Goal: Information Seeking & Learning: Learn about a topic

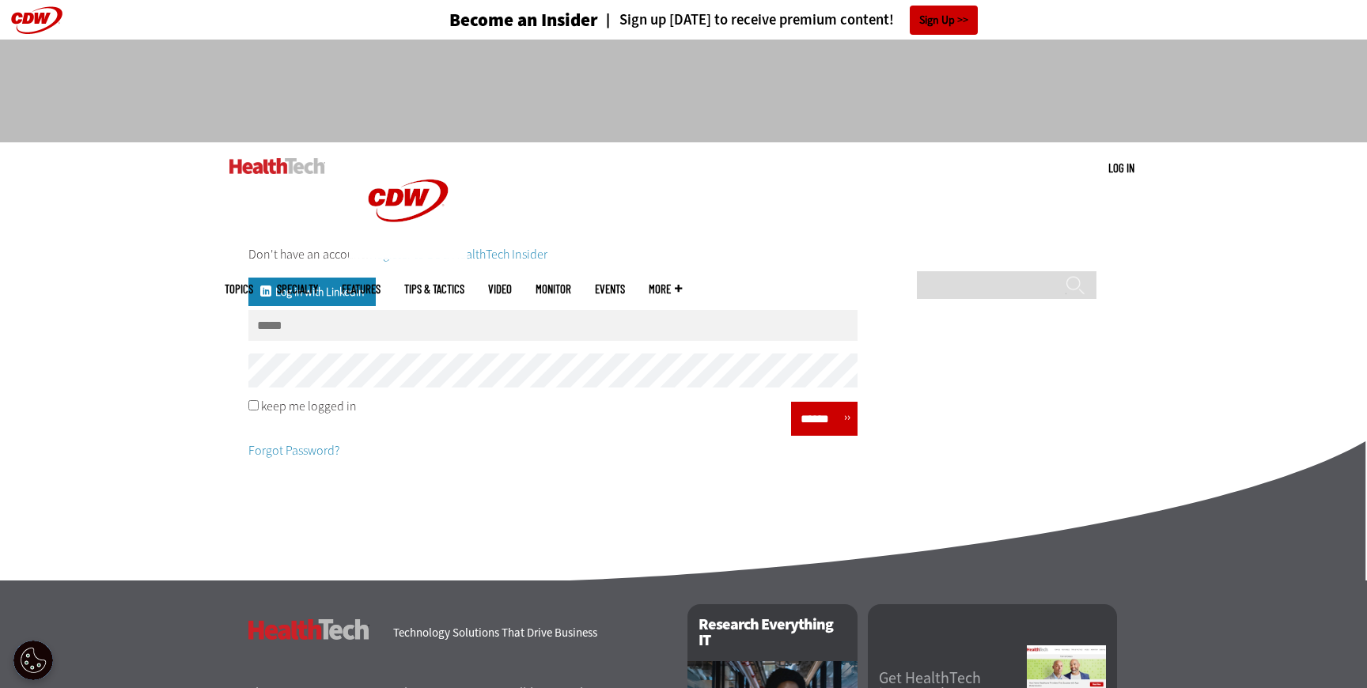
type input "**********"
click at [807, 419] on input "******" at bounding box center [819, 419] width 47 height 23
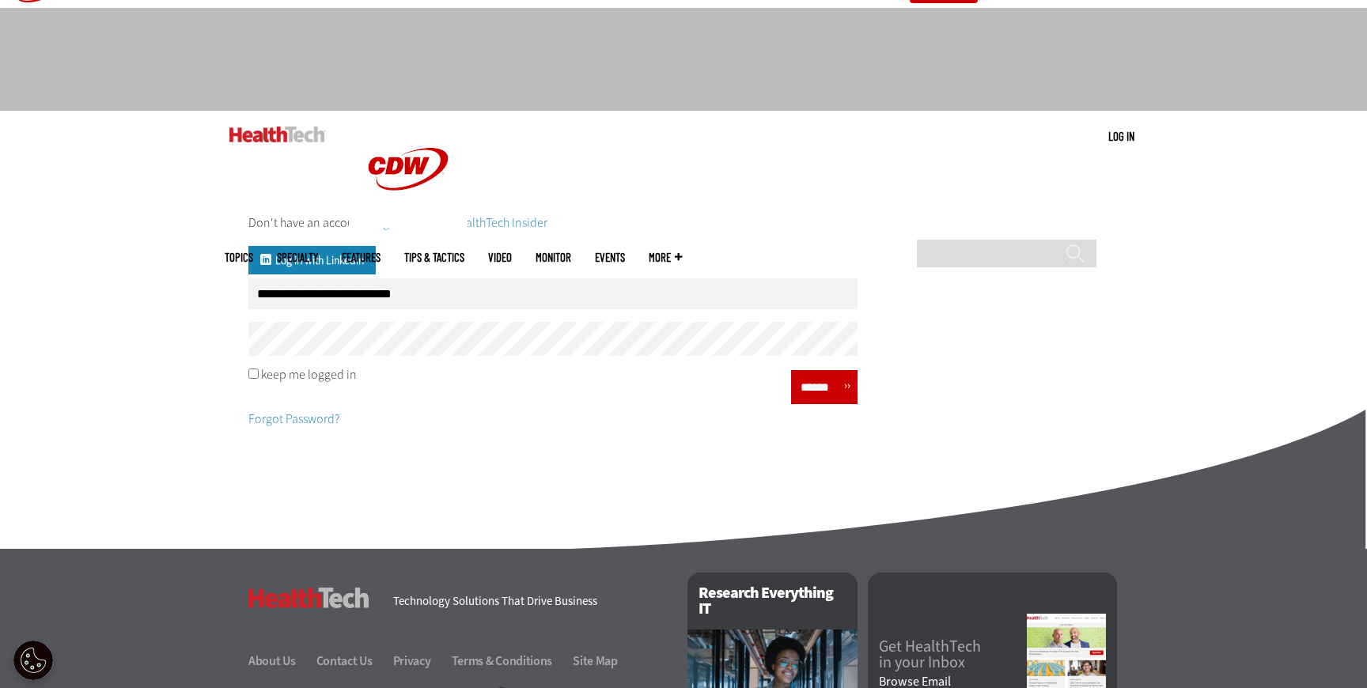
scroll to position [35, 0]
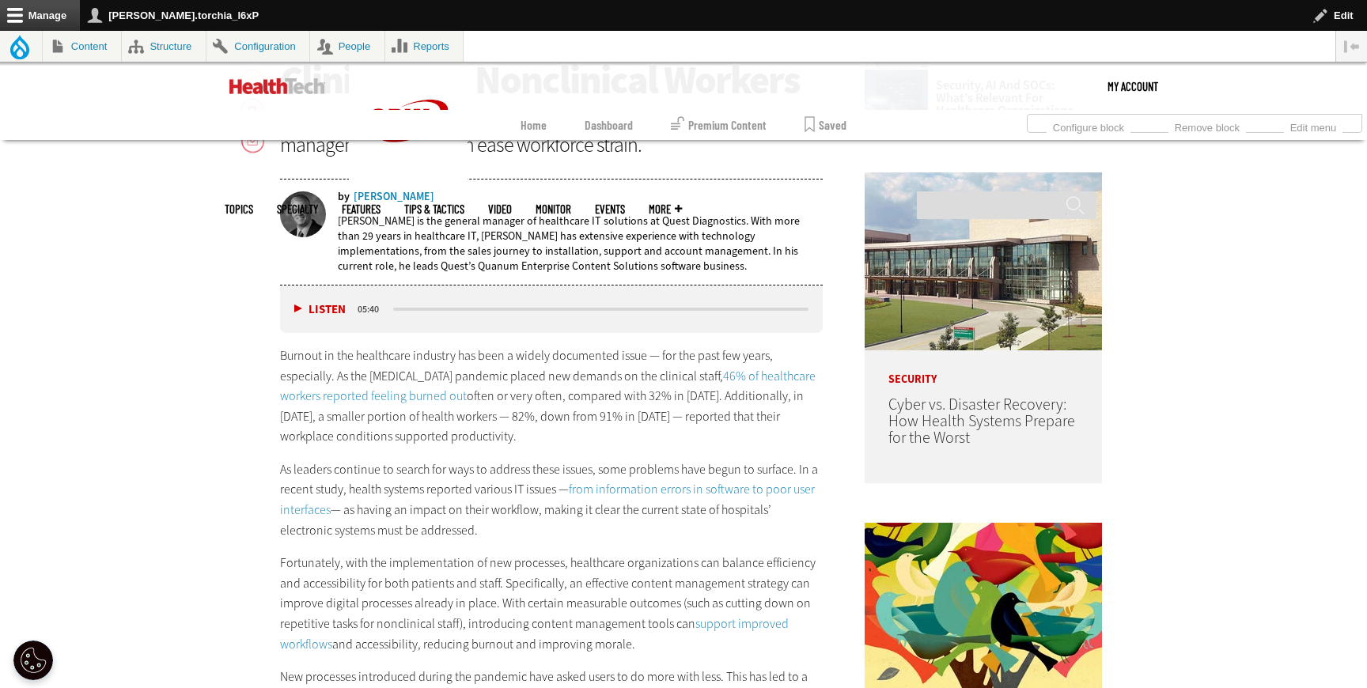
scroll to position [972, 0]
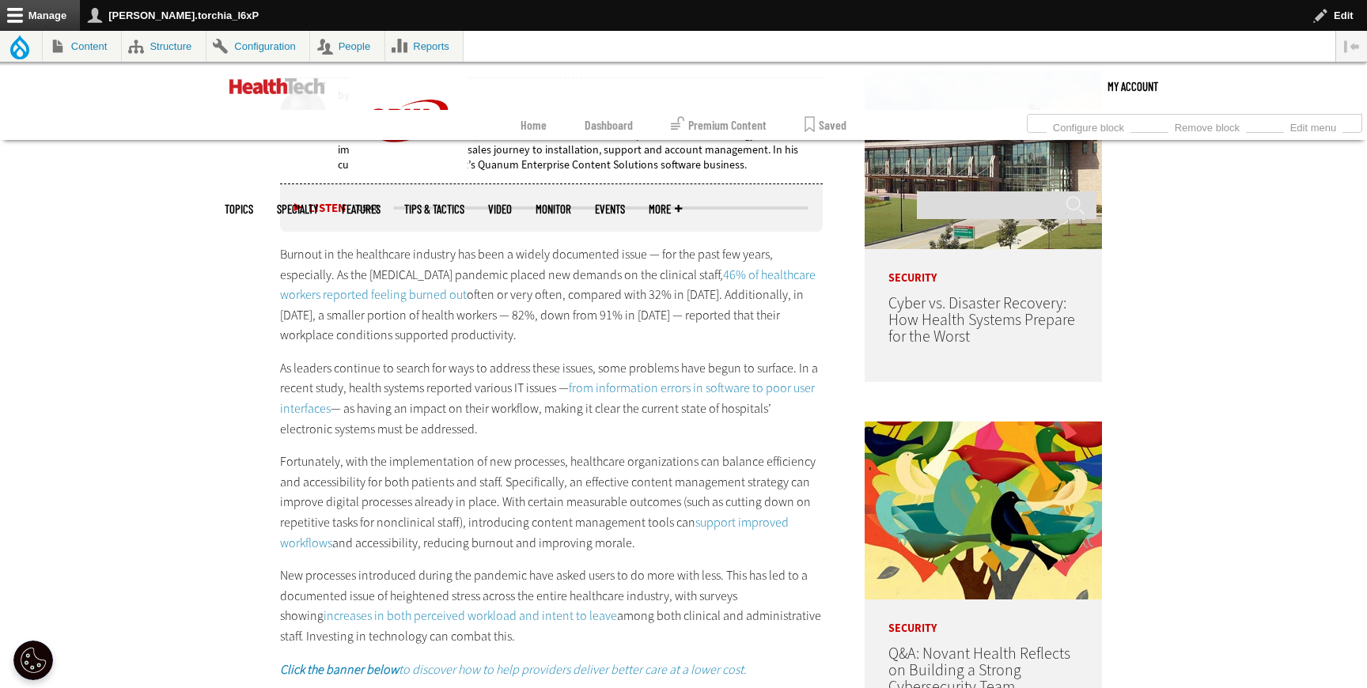
click at [374, 292] on link "46% of healthcare workers reported feeling burned out" at bounding box center [548, 285] width 536 height 37
click at [585, 389] on link "from information errors in software to poor user interfaces" at bounding box center [547, 398] width 535 height 37
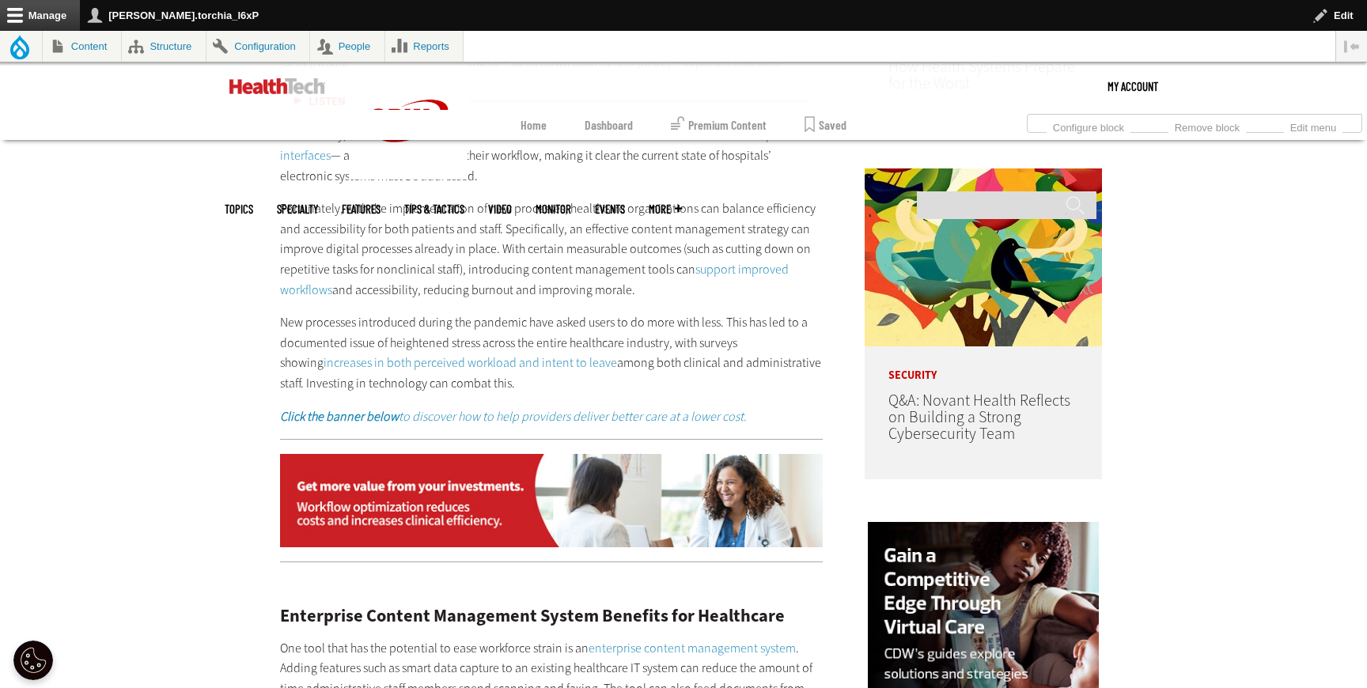
scroll to position [1030, 0]
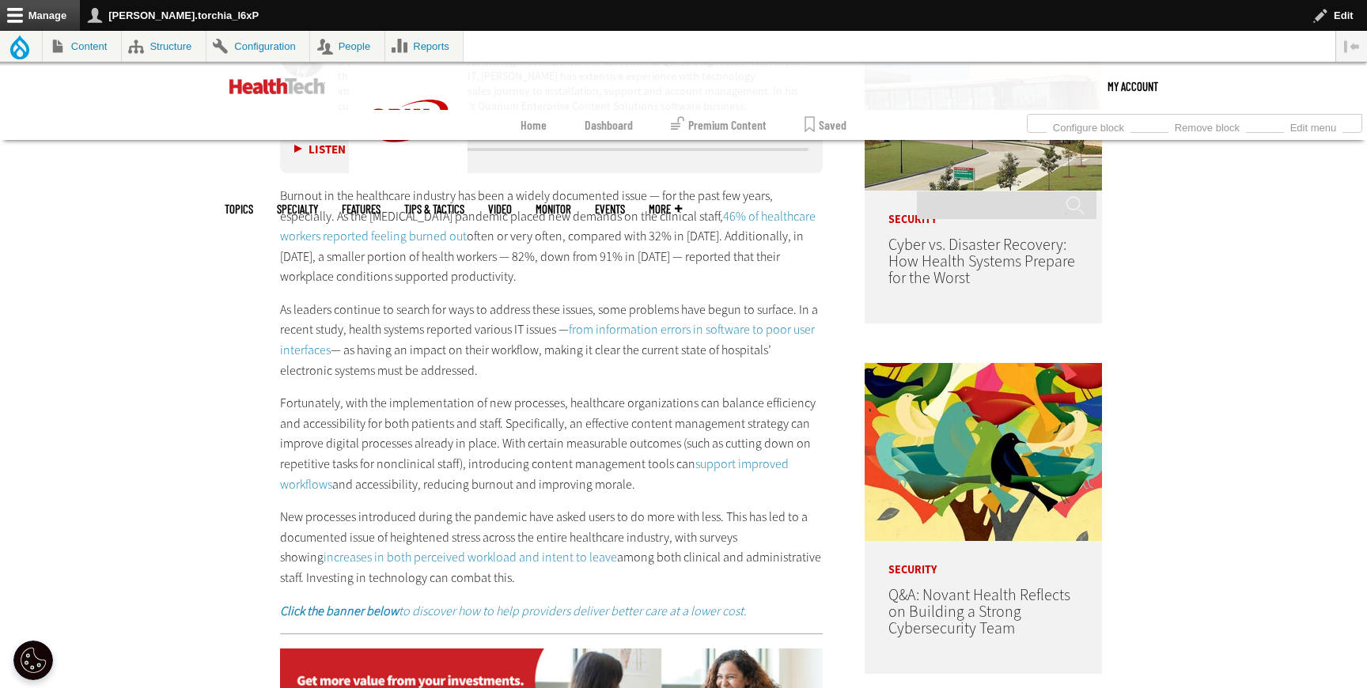
click at [717, 462] on link "support improved workflows" at bounding box center [534, 474] width 509 height 37
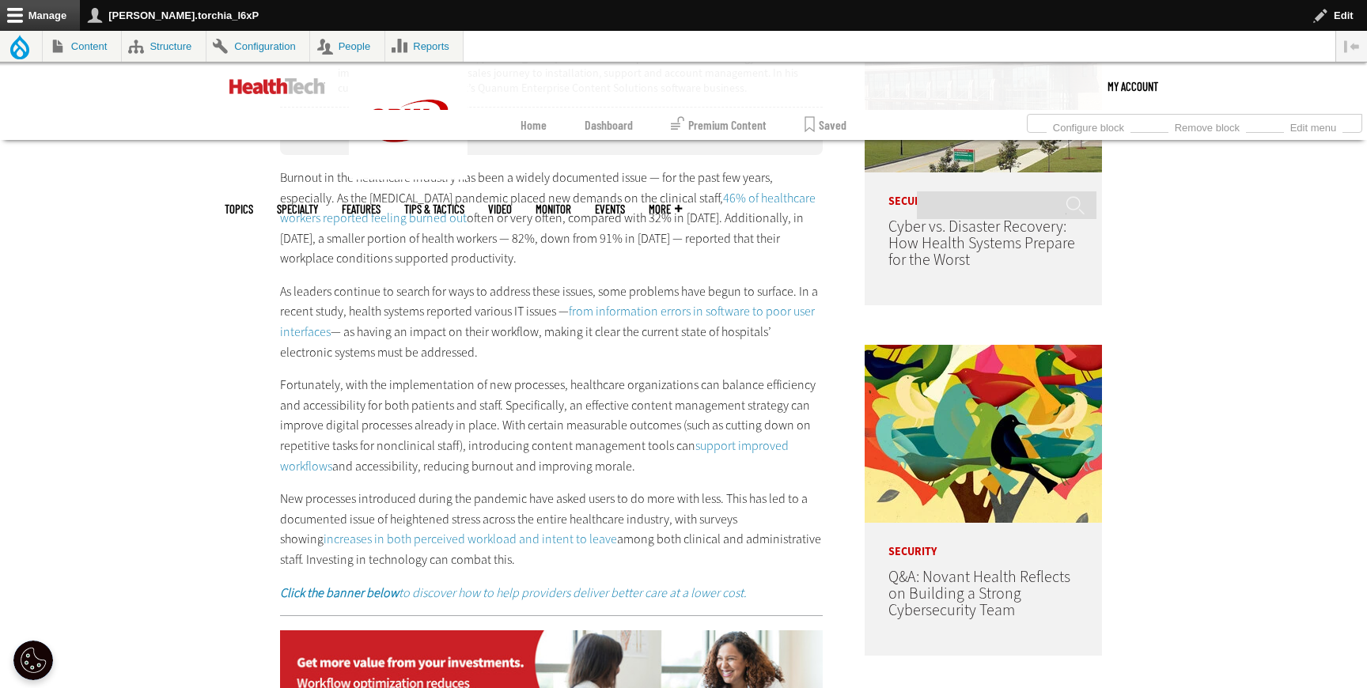
scroll to position [1059, 0]
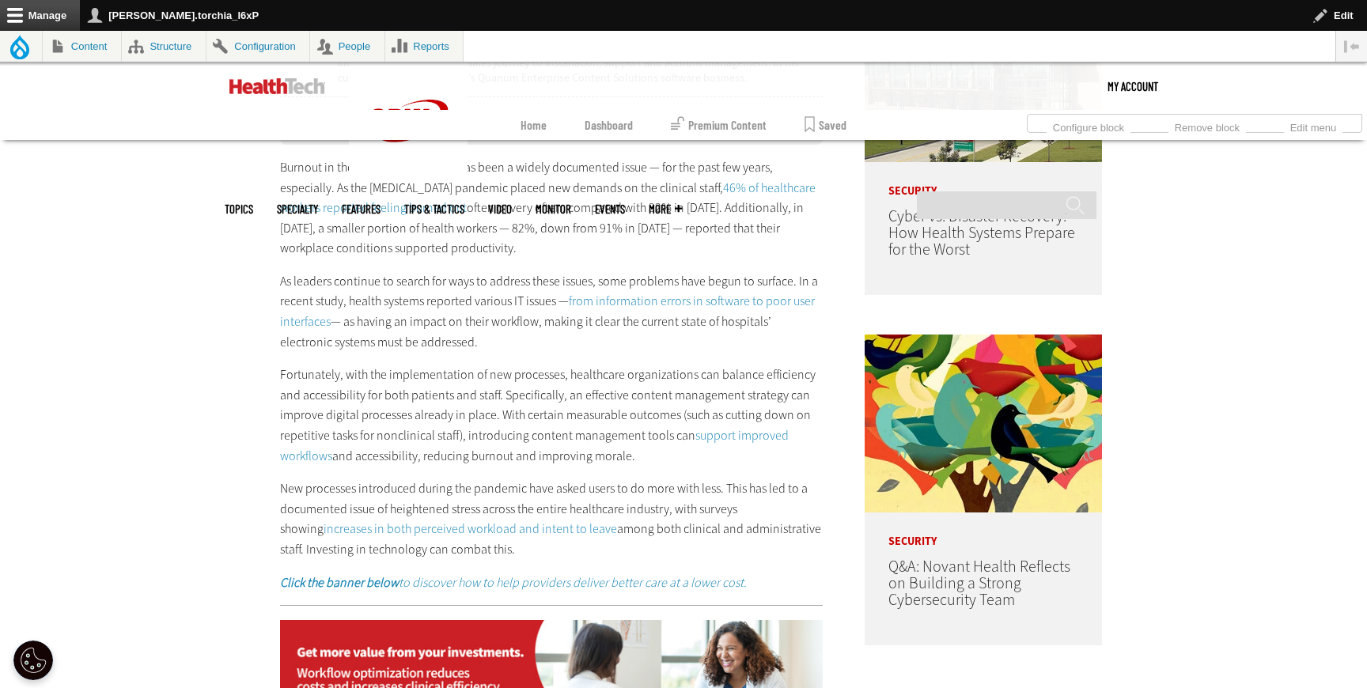
click at [473, 528] on link "increases in both perceived workload and intent to leave" at bounding box center [471, 529] width 294 height 17
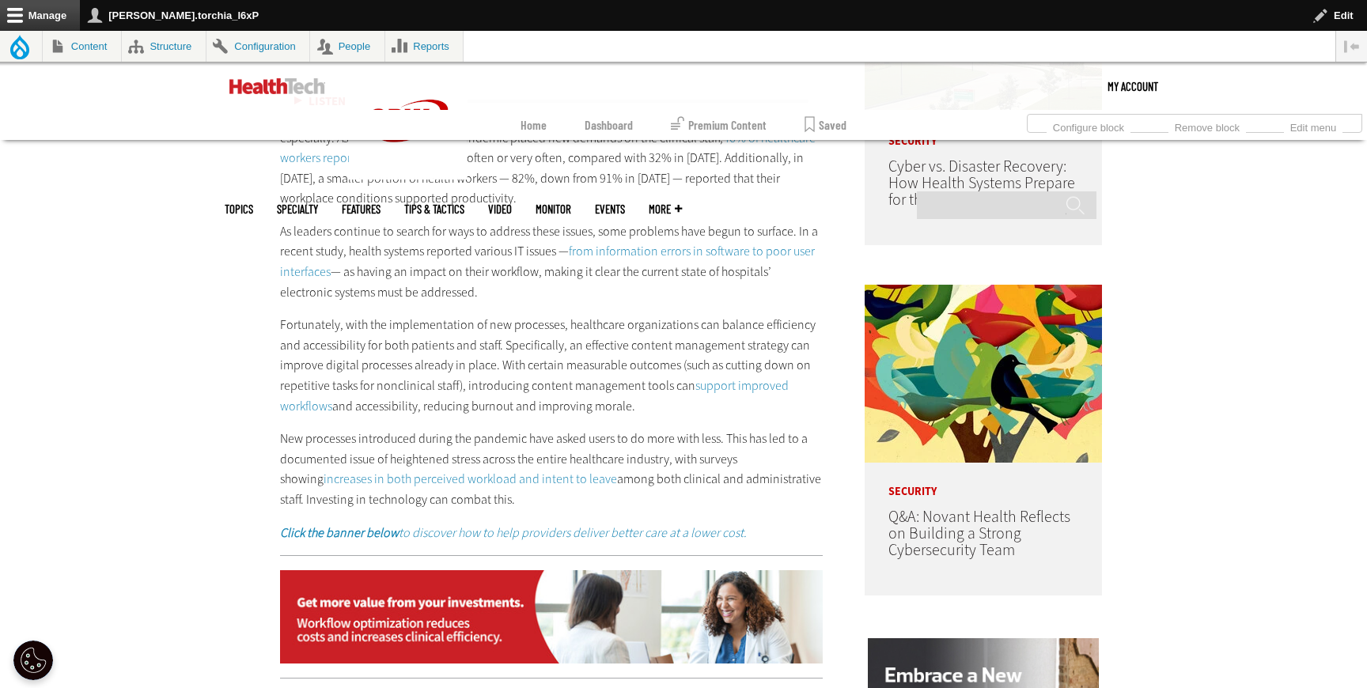
scroll to position [1135, 0]
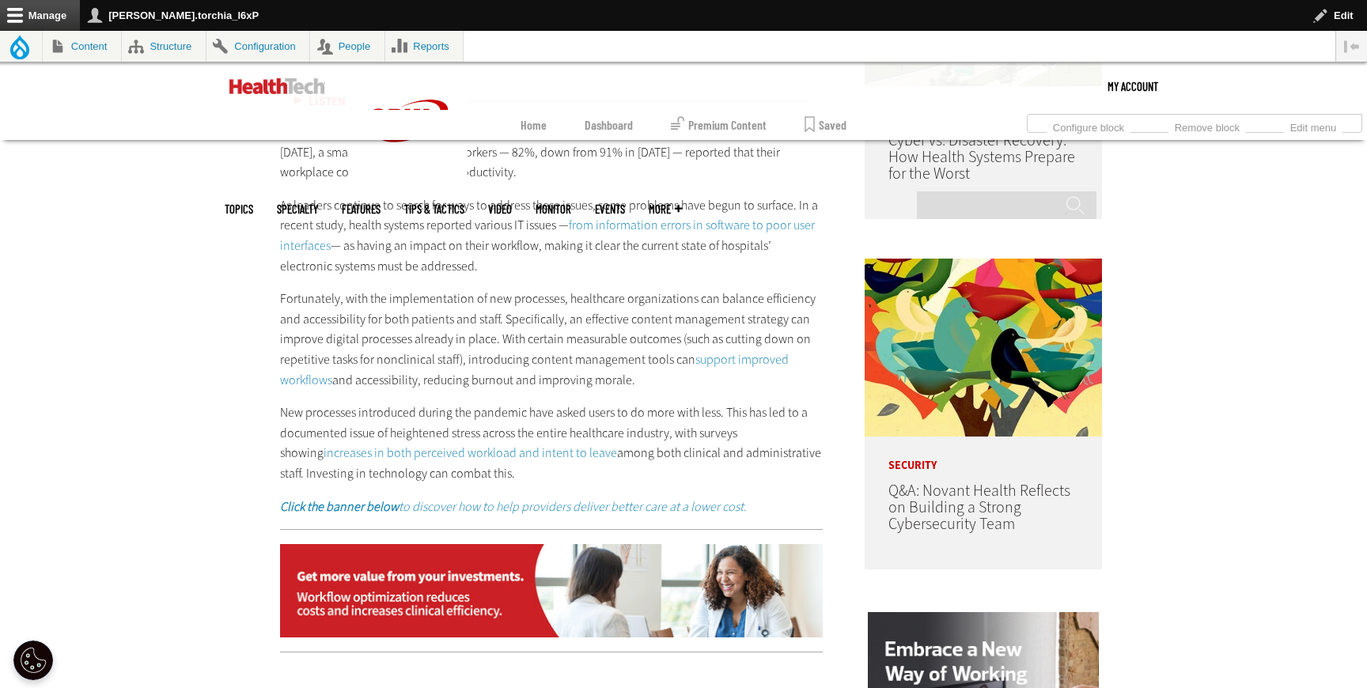
click at [468, 502] on em "Click the banner below to discover how to help providers deliver better care at…" at bounding box center [513, 507] width 467 height 17
click at [616, 548] on img at bounding box center [551, 590] width 543 height 93
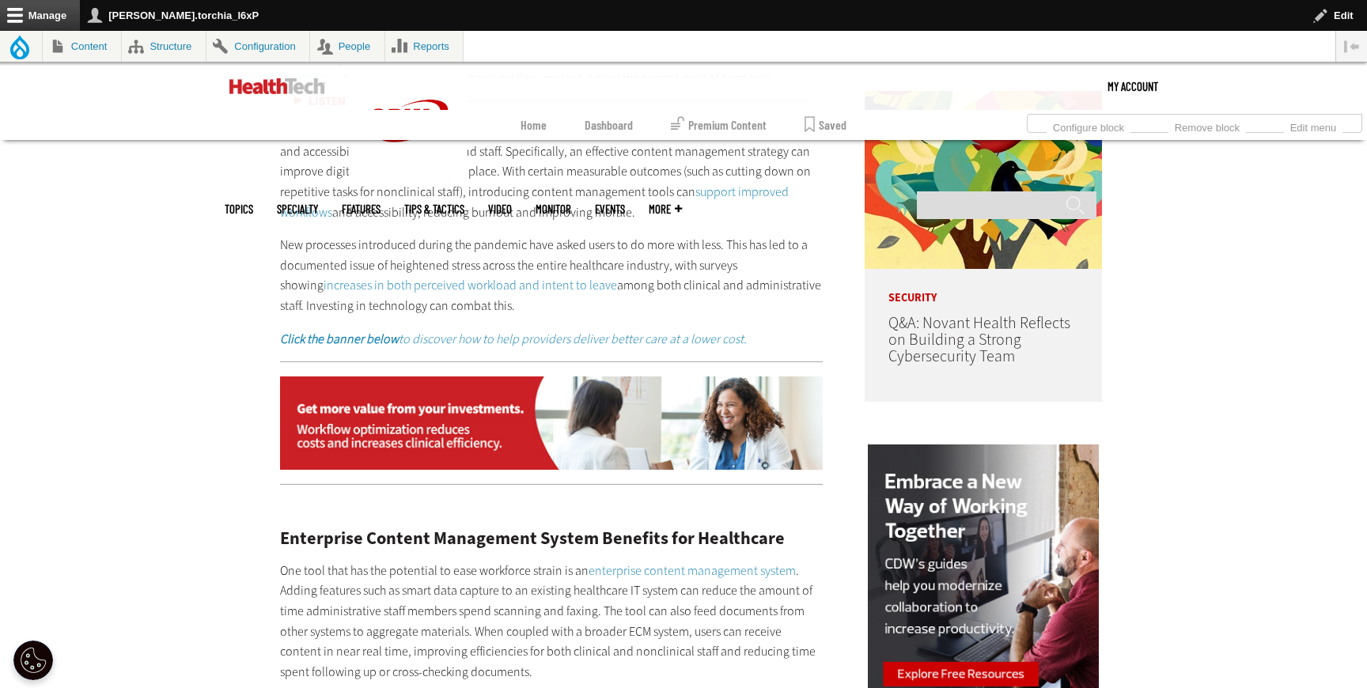
scroll to position [1453, 0]
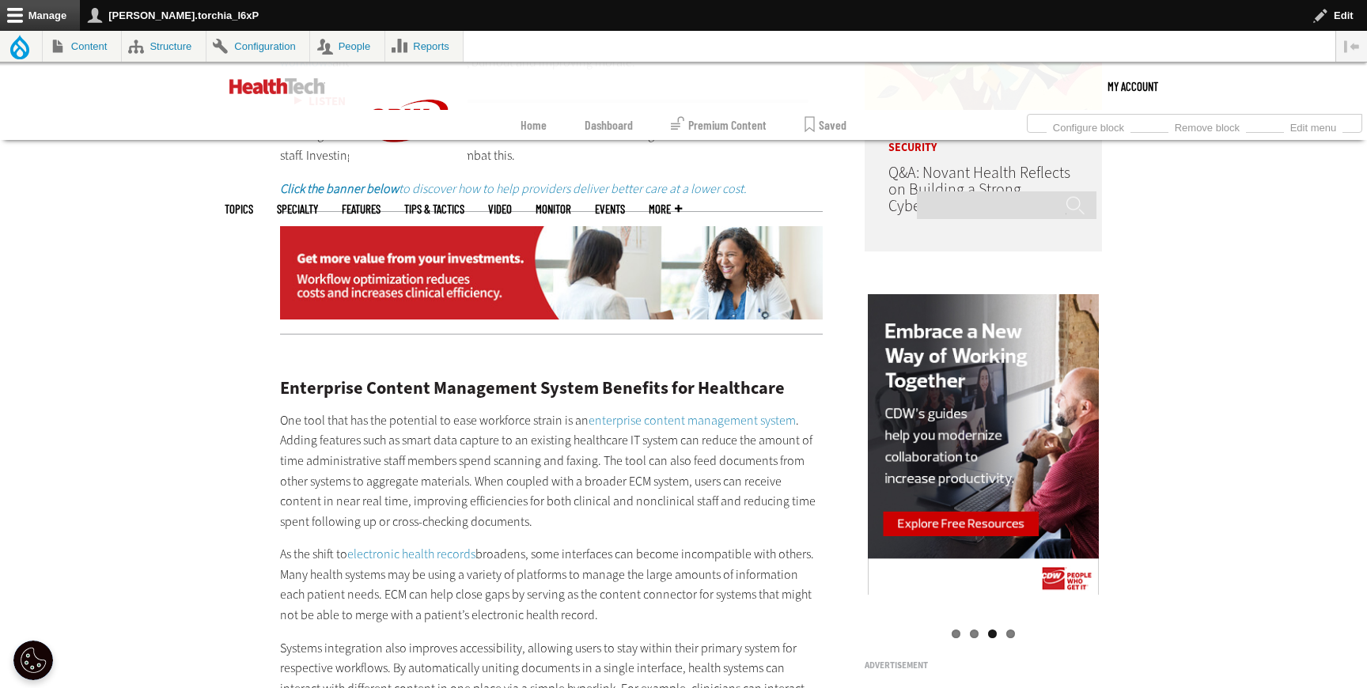
click at [670, 419] on link "enterprise content management system" at bounding box center [692, 420] width 207 height 17
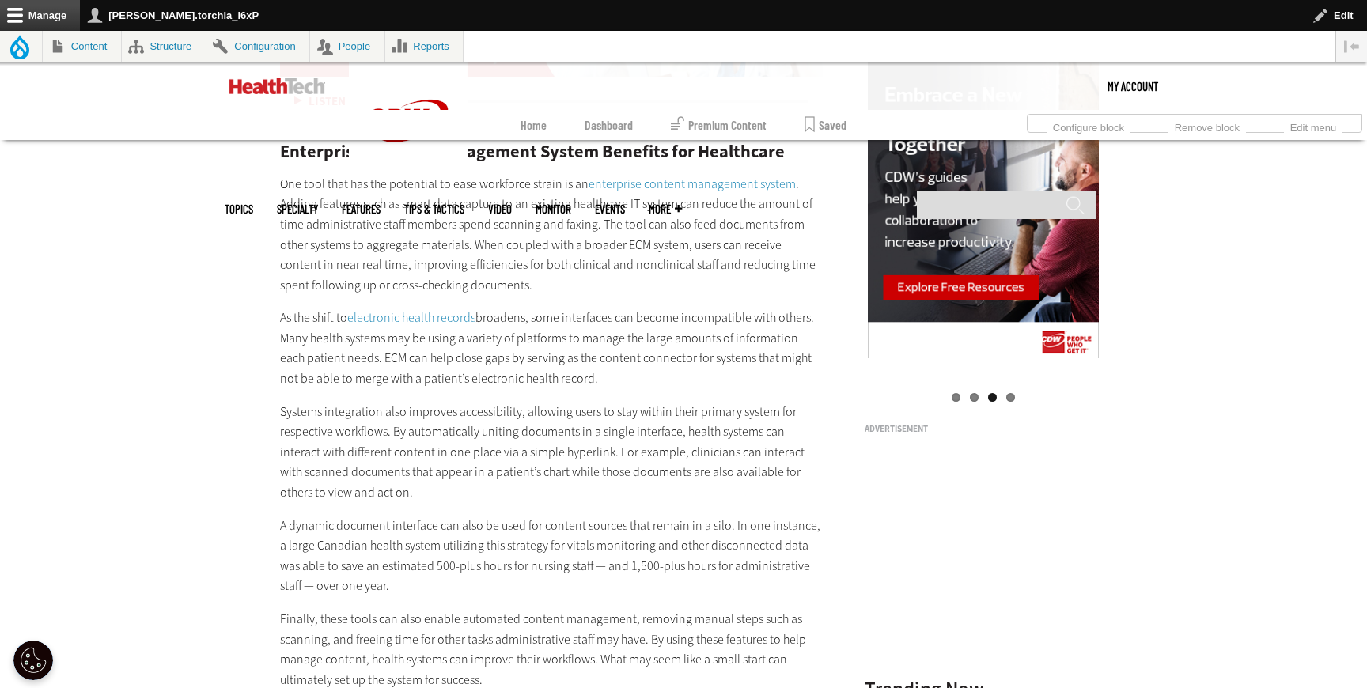
scroll to position [1689, 0]
click at [447, 321] on link "electronic health records" at bounding box center [411, 318] width 128 height 17
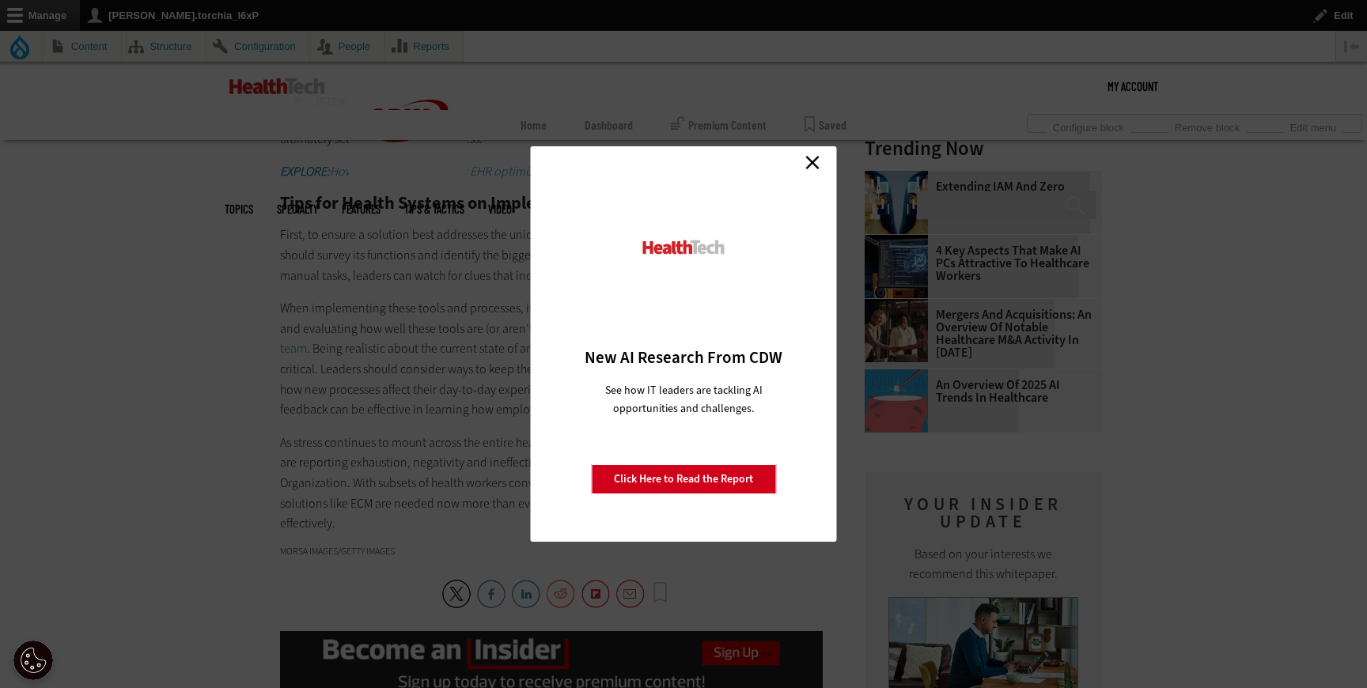
scroll to position [2282, 0]
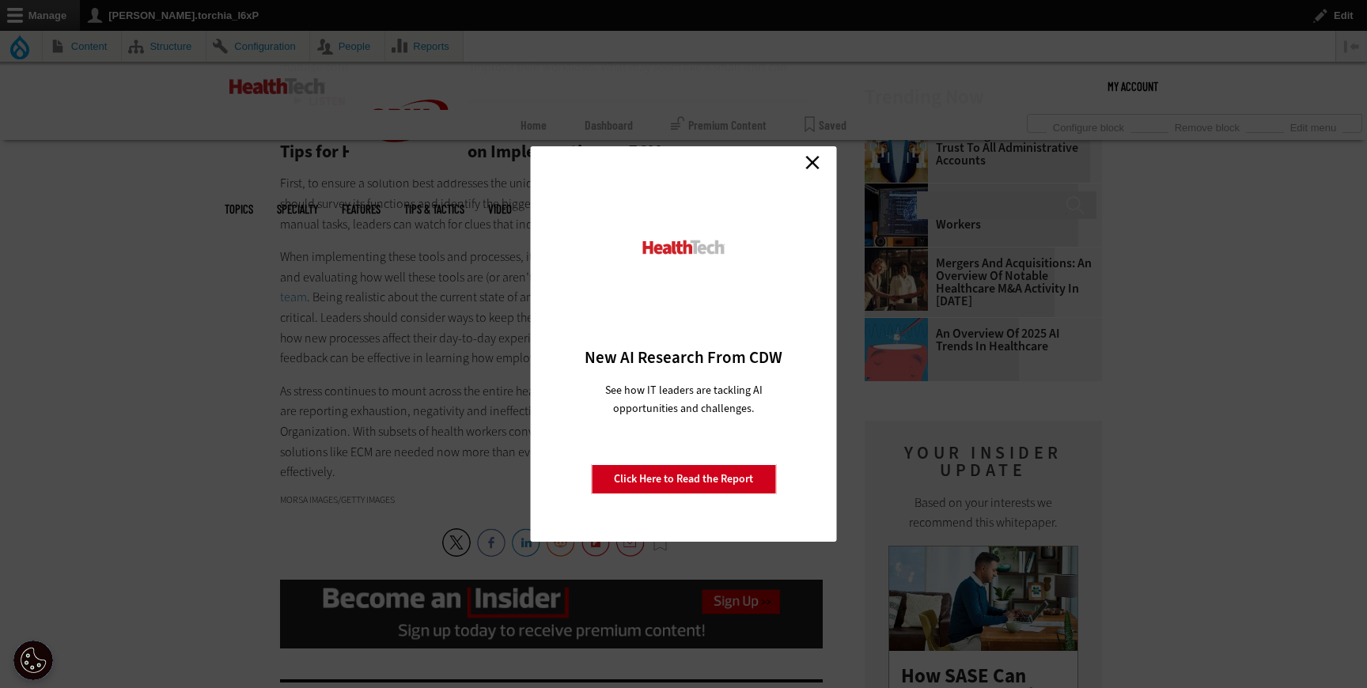
click at [813, 158] on link "Close" at bounding box center [813, 162] width 24 height 24
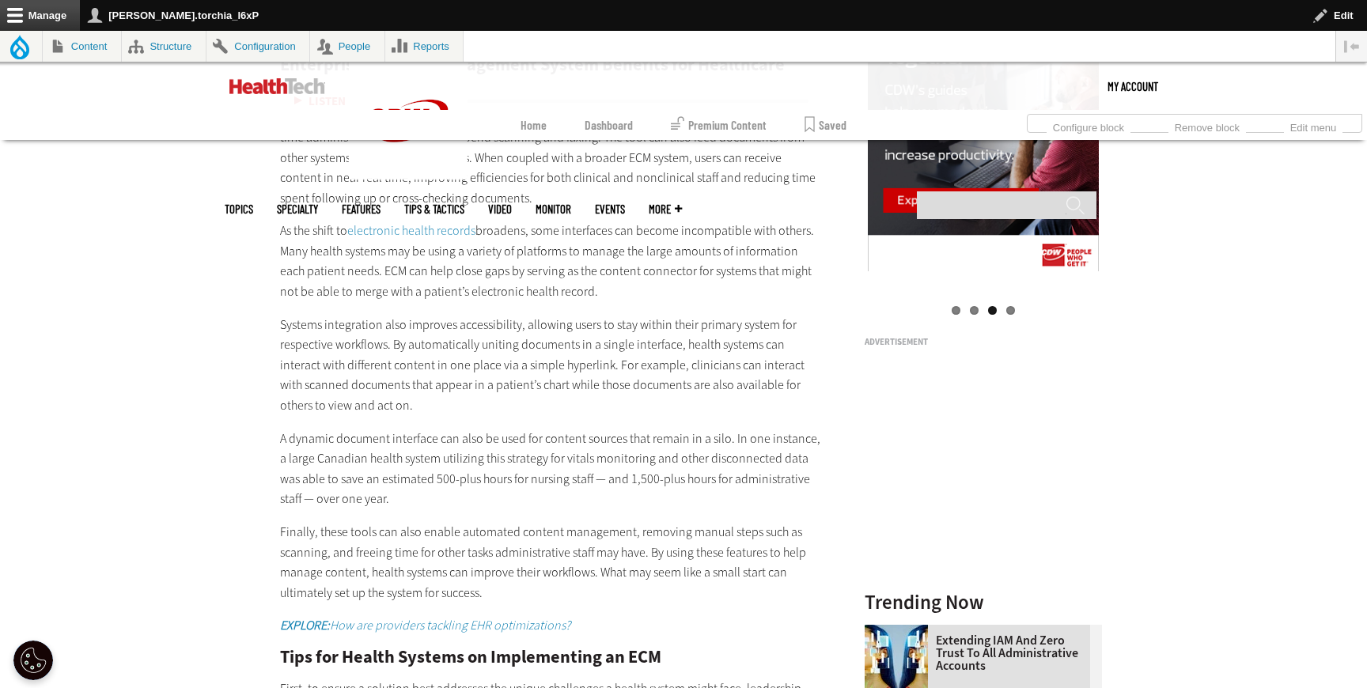
scroll to position [1794, 0]
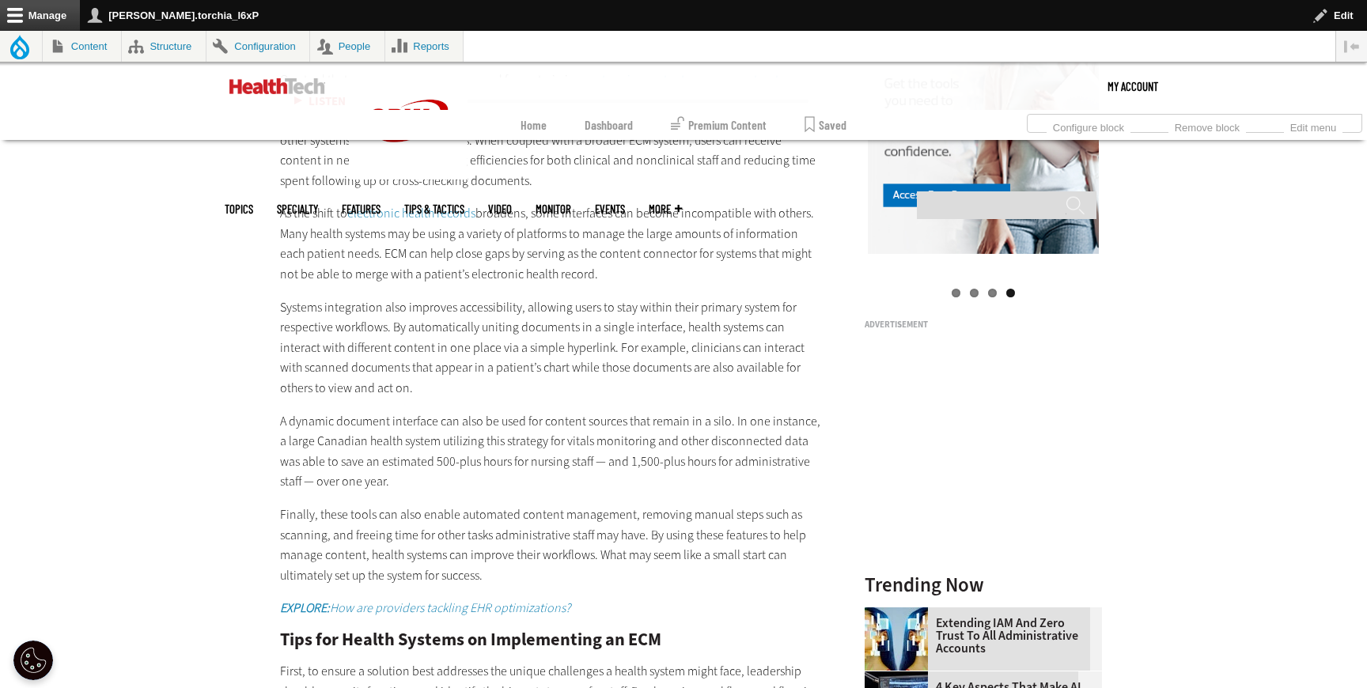
click at [397, 608] on em "EXPLORE: How are providers tackling EHR optimizations?" at bounding box center [425, 608] width 290 height 17
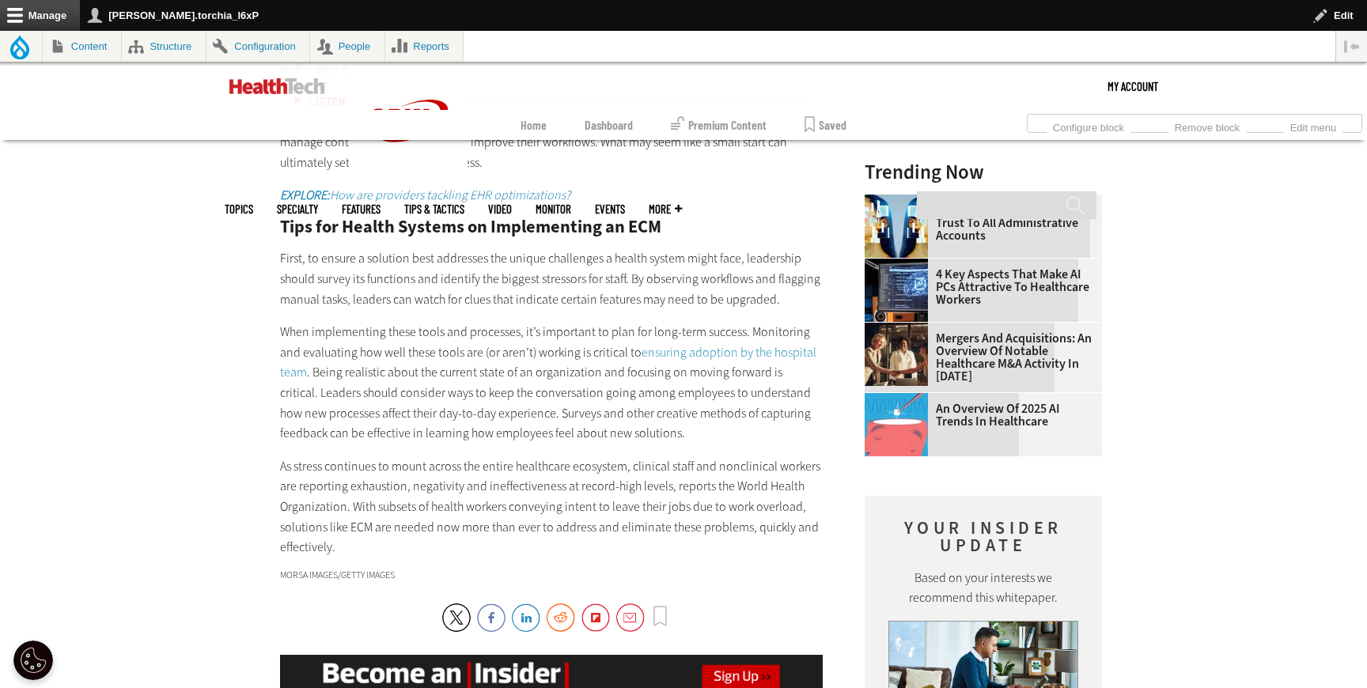
scroll to position [2205, 0]
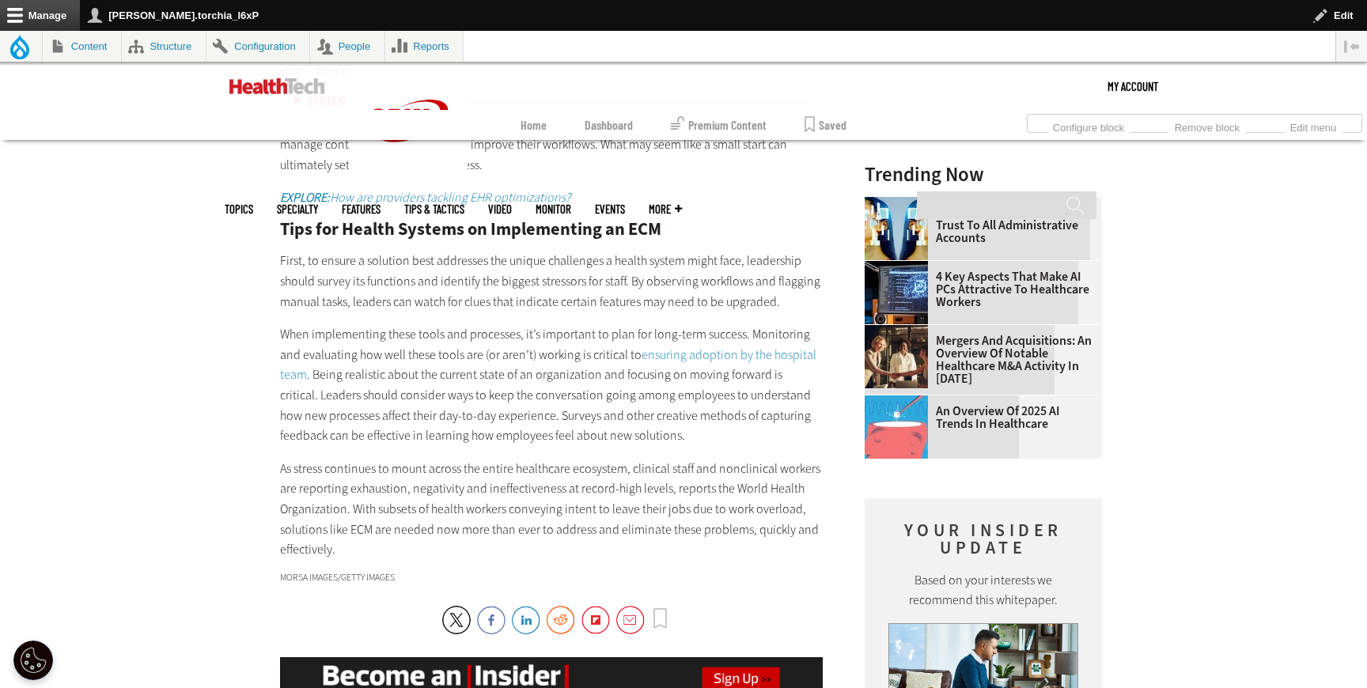
click at [709, 353] on link "ensuring adoption by the hospital team" at bounding box center [548, 365] width 537 height 37
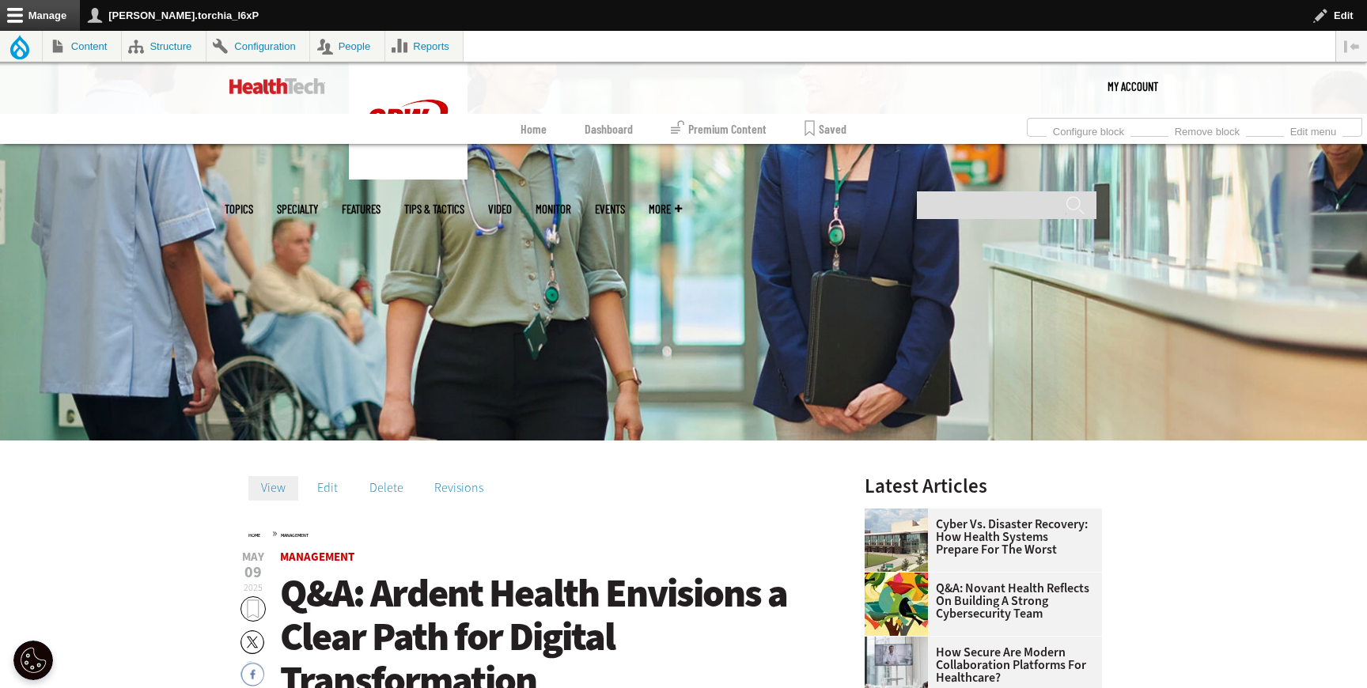
scroll to position [290, 0]
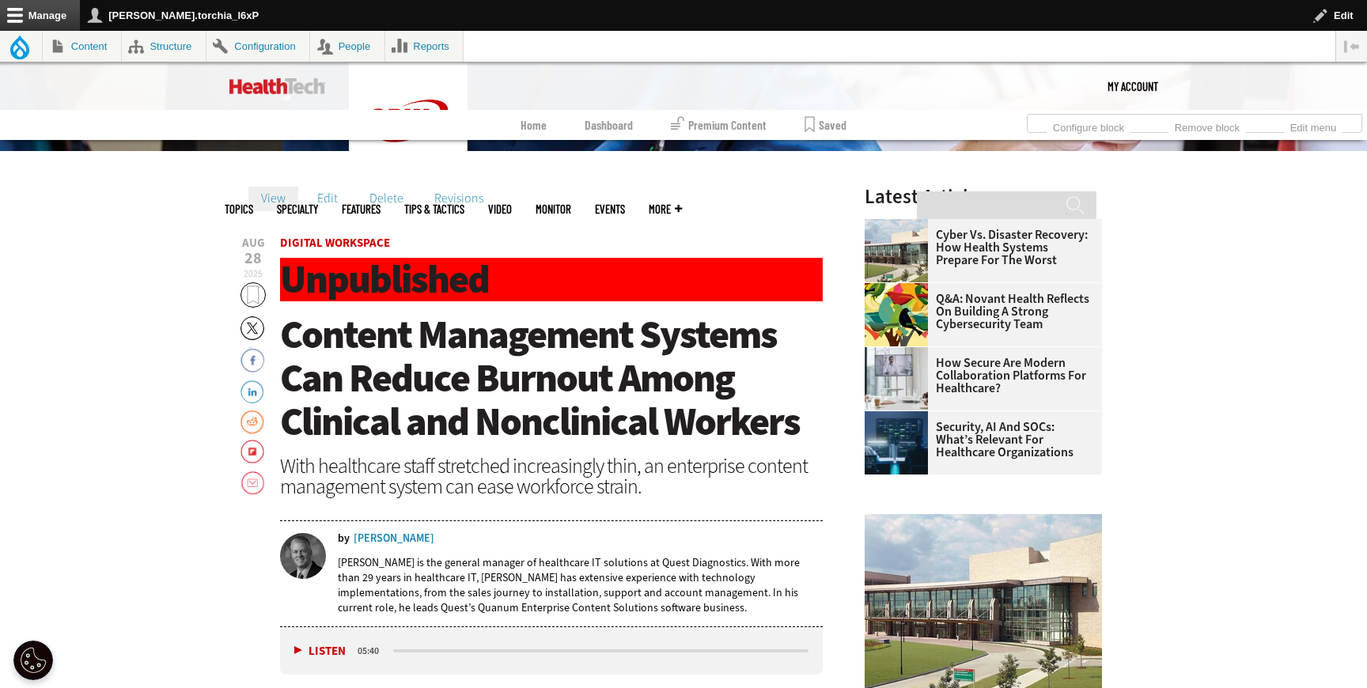
scroll to position [526, 0]
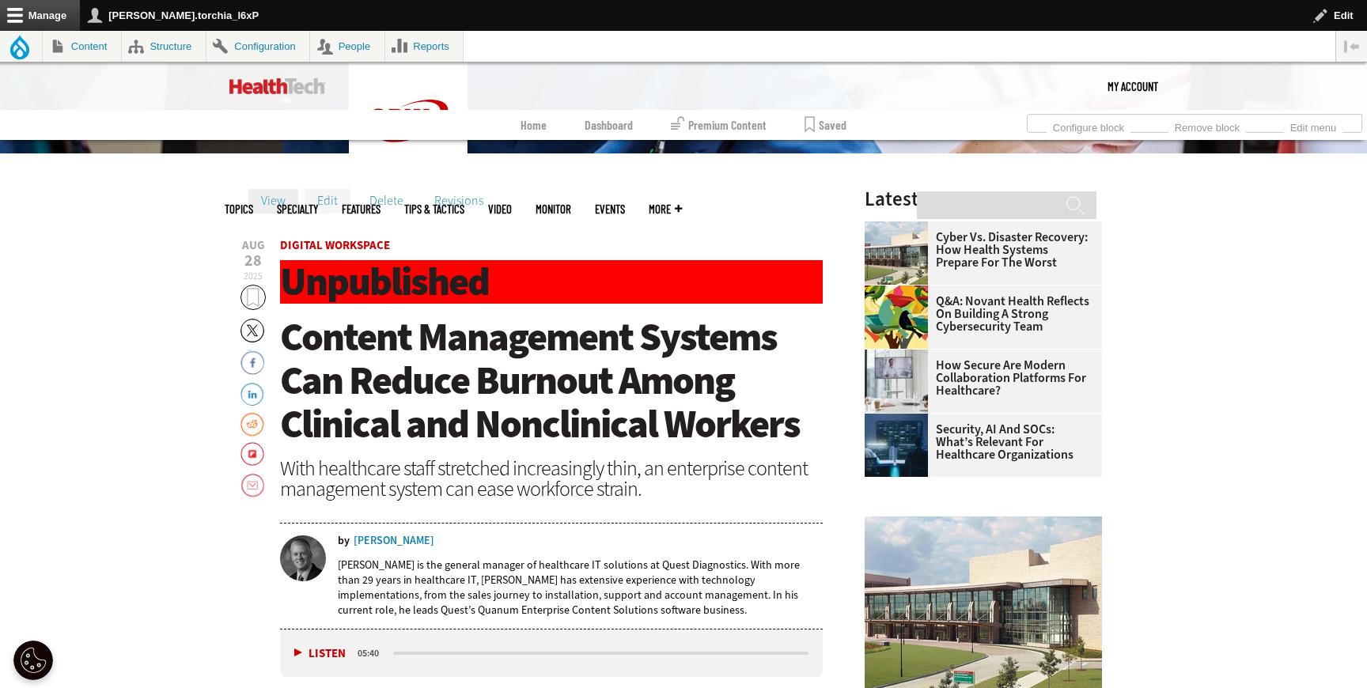
click at [328, 198] on link "Edit" at bounding box center [328, 201] width 46 height 24
